Goal: Information Seeking & Learning: Learn about a topic

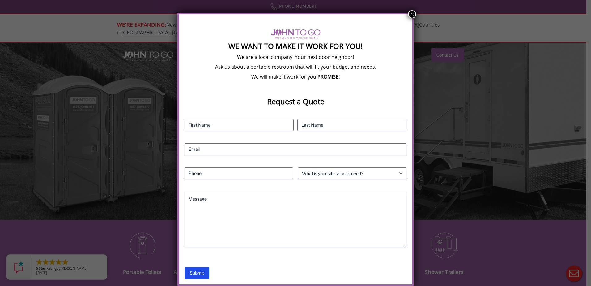
click at [412, 14] on button "×" at bounding box center [412, 14] width 8 height 8
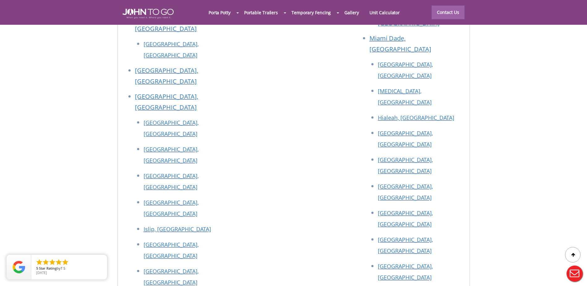
scroll to position [2784, 0]
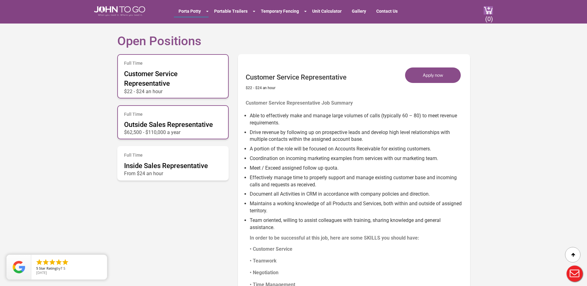
scroll to position [309, 0]
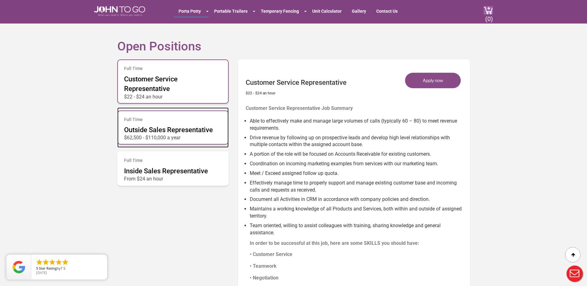
click at [183, 137] on p "$62,500 - $110,000 a year" at bounding box center [173, 136] width 98 height 3
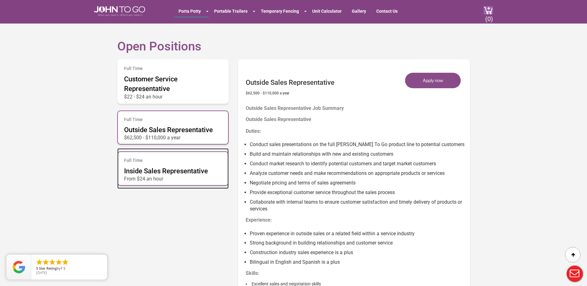
click at [186, 171] on span "Inside Sales Representative" at bounding box center [166, 171] width 84 height 8
